Goal: Task Accomplishment & Management: Manage account settings

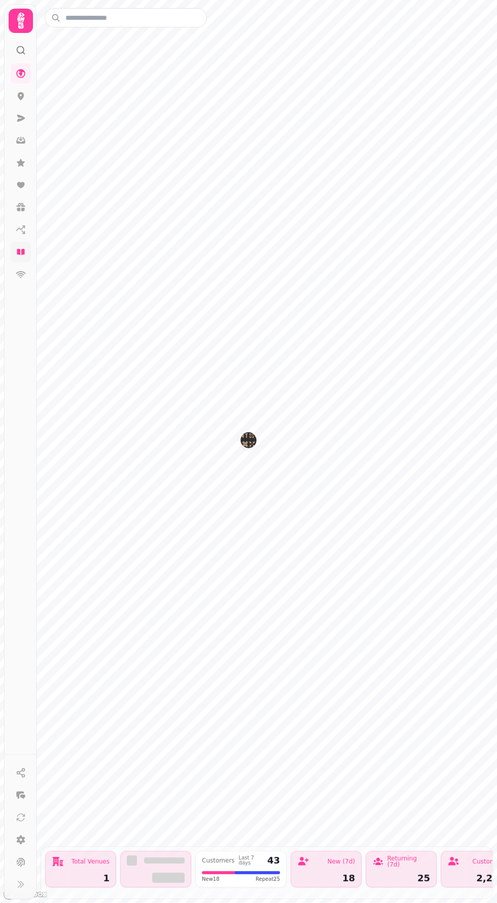
click at [16, 258] on link at bounding box center [21, 252] width 20 height 20
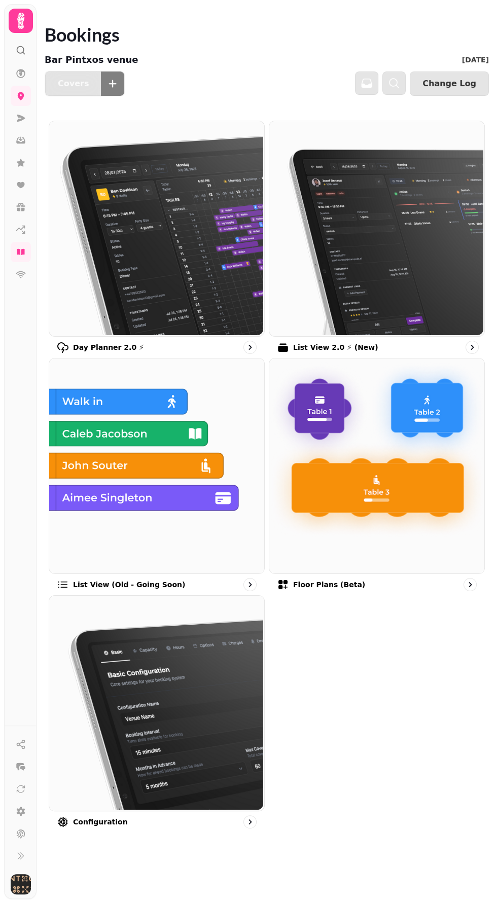
click at [403, 252] on img at bounding box center [375, 227] width 215 height 215
